Goal: Transaction & Acquisition: Purchase product/service

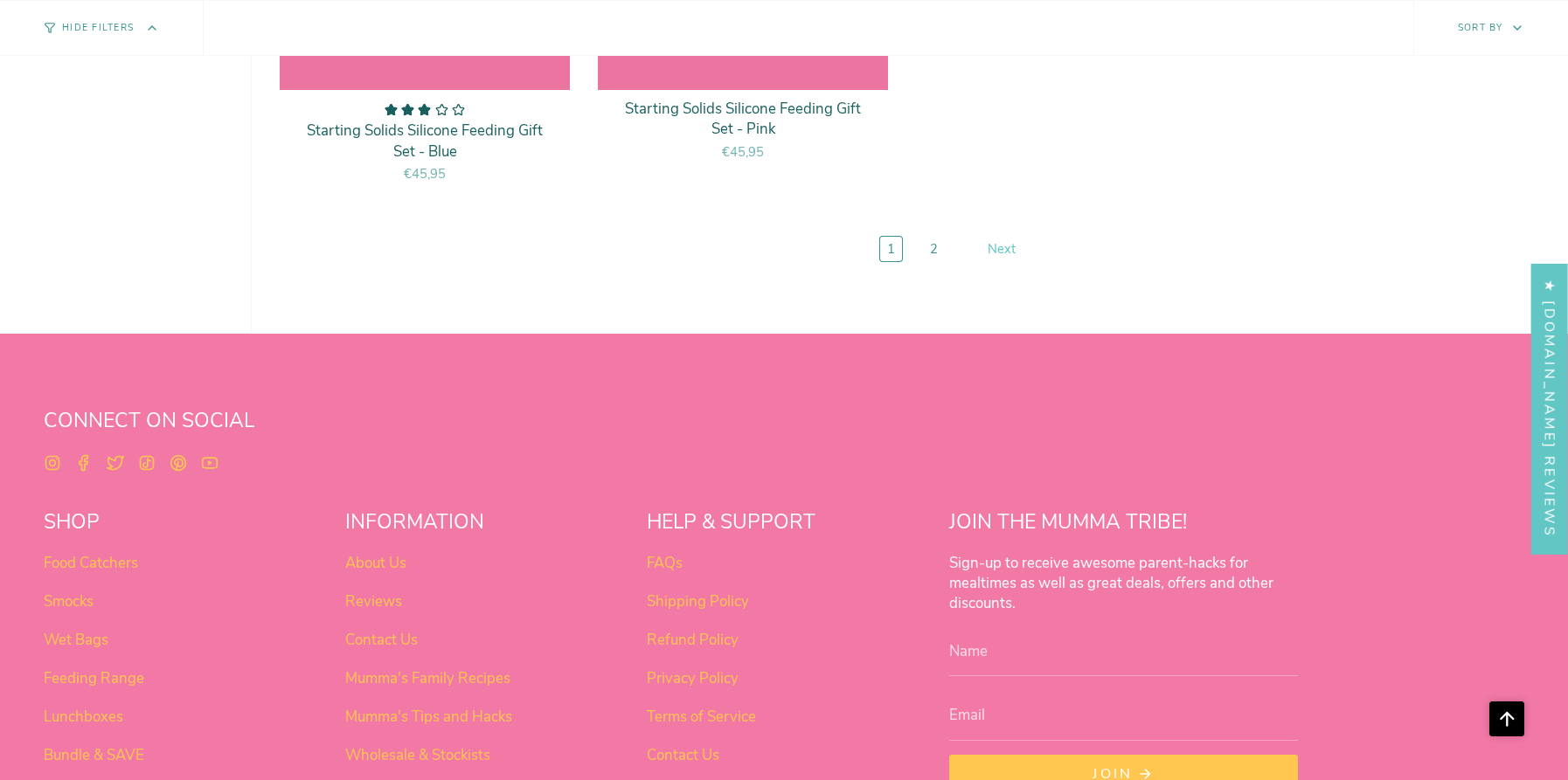
scroll to position [8236, 0]
